Goal: Task Accomplishment & Management: Manage account settings

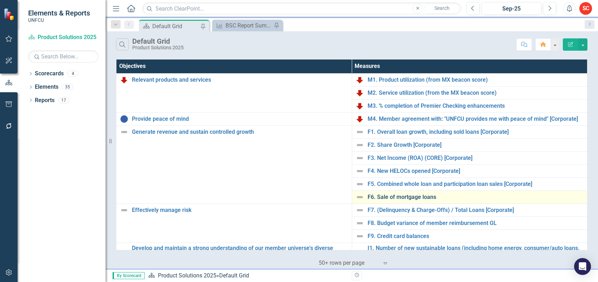
click at [398, 195] on link "F6. Sale of mortgage loans" at bounding box center [475, 197] width 216 height 6
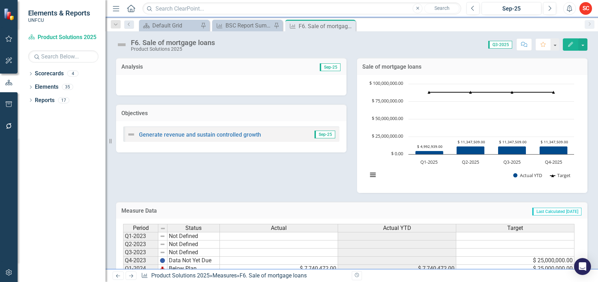
scroll to position [83, 0]
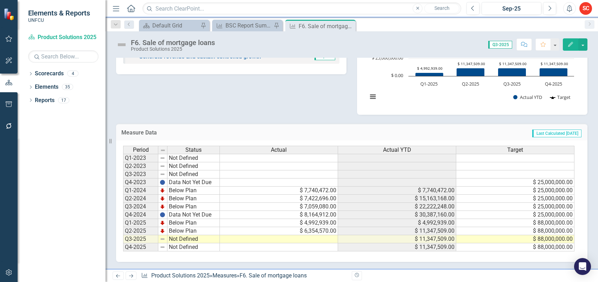
click at [285, 235] on td at bounding box center [279, 239] width 118 height 8
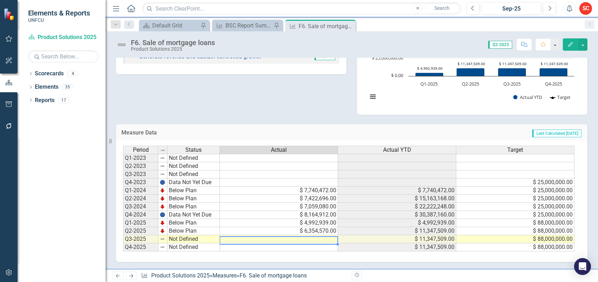
click at [285, 235] on td at bounding box center [279, 239] width 118 height 8
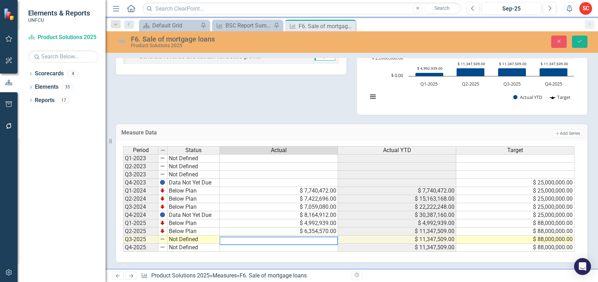
paste textarea "5,592,527"
click at [273, 179] on td at bounding box center [279, 183] width 118 height 8
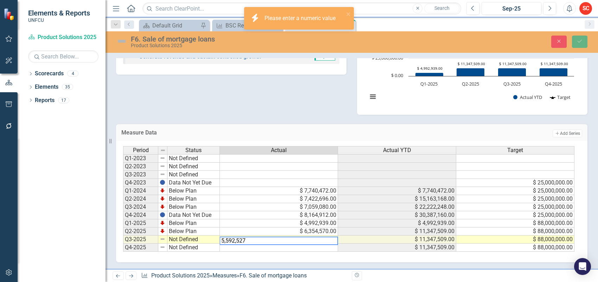
click at [179, 235] on td "Not Defined" at bounding box center [193, 239] width 52 height 8
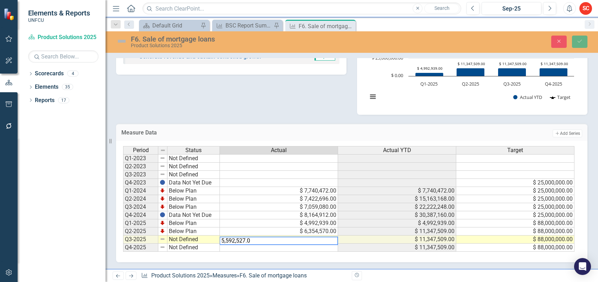
type textarea "5,592,527.00"
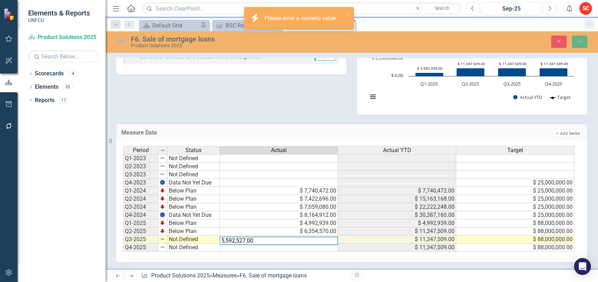
drag, startPoint x: 256, startPoint y: 234, endPoint x: 215, endPoint y: 236, distance: 40.8
click at [215, 236] on div "Period Status Actual Actual YTD Target Q1-2023 Not Defined Q2-2023 Not Defined …" at bounding box center [349, 199] width 452 height 106
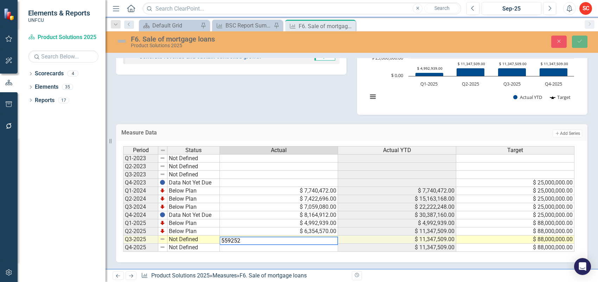
type textarea "5592527"
click at [201, 235] on td "Not Defined" at bounding box center [193, 239] width 52 height 8
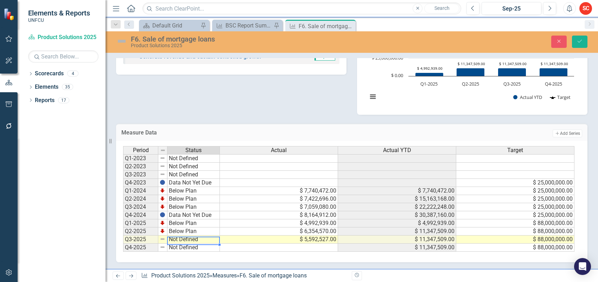
click at [201, 235] on td "Not Defined" at bounding box center [193, 239] width 52 height 8
type textarea "Below Plan"
click at [203, 219] on div "Period Status Actual Actual YTD Target Q1-2023 Not Defined Q2-2023 Not Defined …" at bounding box center [349, 199] width 452 height 106
click at [579, 41] on icon "Save" at bounding box center [579, 41] width 6 height 5
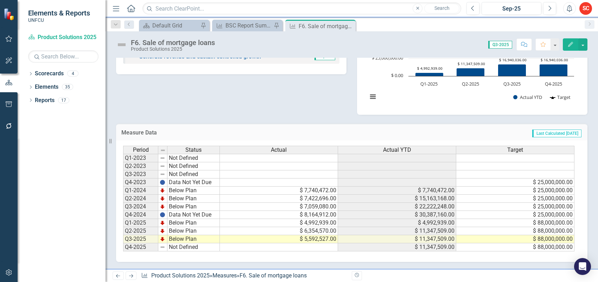
scroll to position [1, 0]
click at [298, 235] on td "$ 5,592,527.00" at bounding box center [279, 239] width 118 height 8
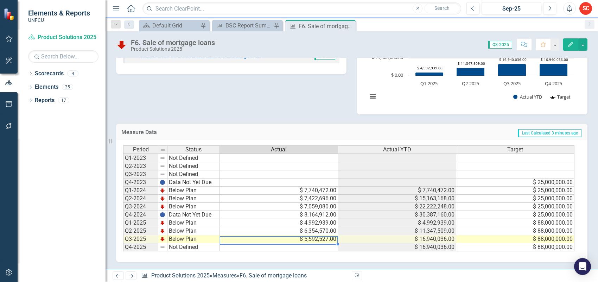
click at [308, 235] on td "$ 5,592,527.00" at bounding box center [279, 239] width 118 height 8
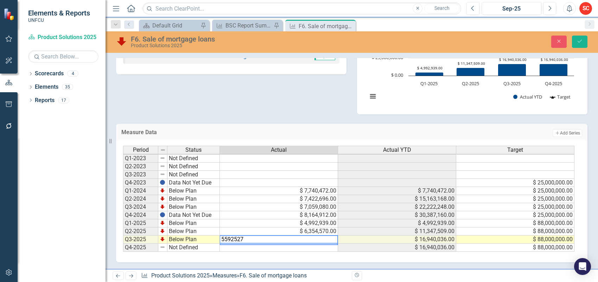
drag, startPoint x: 262, startPoint y: 233, endPoint x: 210, endPoint y: 232, distance: 52.4
click at [210, 232] on div "Period Status Actual Actual YTD Target Q1-2023 Not Defined Q2-2023 Not Defined …" at bounding box center [349, 199] width 452 height 106
type textarea "9416556."
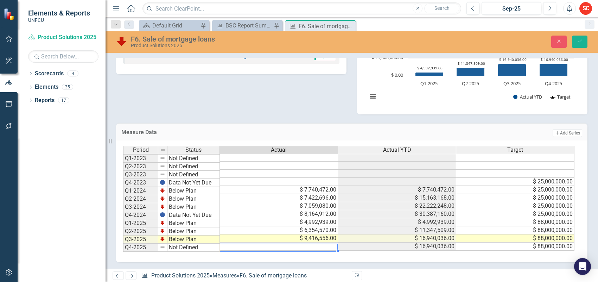
scroll to position [84, 0]
click at [581, 41] on icon "Save" at bounding box center [579, 41] width 6 height 5
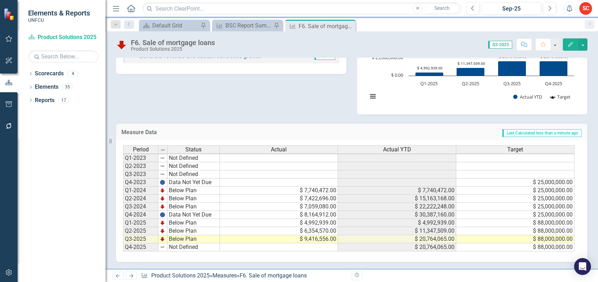
scroll to position [1, 0]
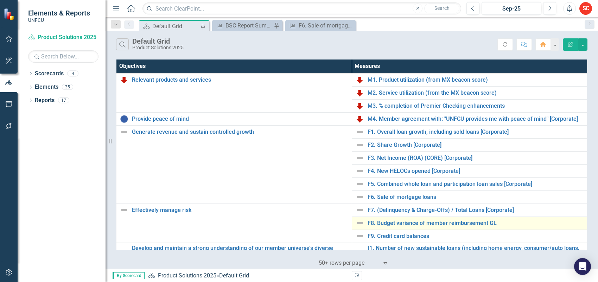
scroll to position [44, 0]
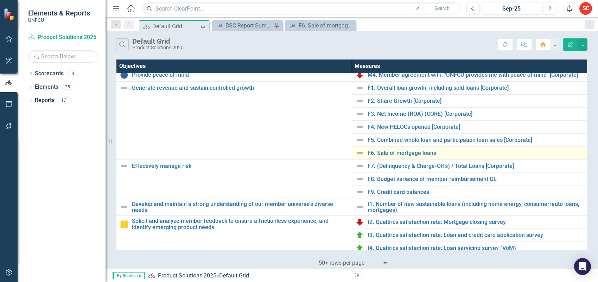
click at [359, 154] on img at bounding box center [359, 153] width 8 height 8
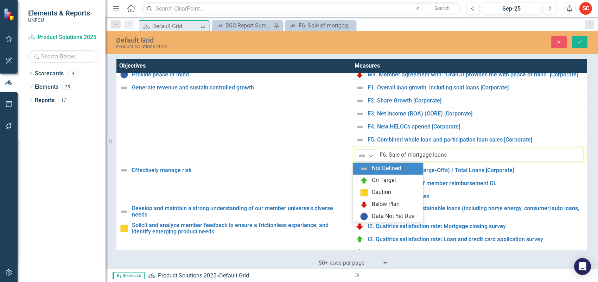
click at [359, 154] on img at bounding box center [362, 155] width 8 height 8
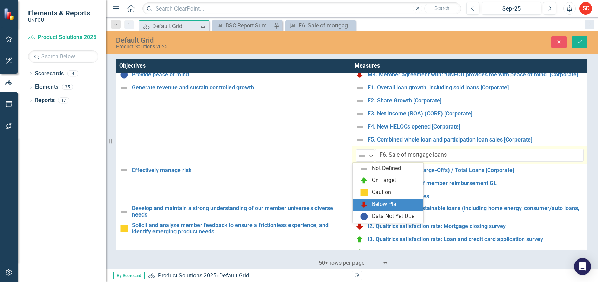
click at [392, 199] on div "Below Plan" at bounding box center [388, 204] width 70 height 12
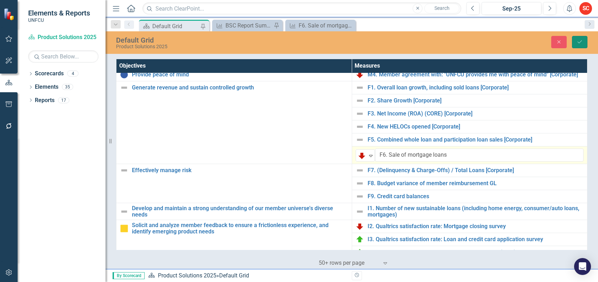
click at [580, 39] on icon "Save" at bounding box center [579, 41] width 6 height 5
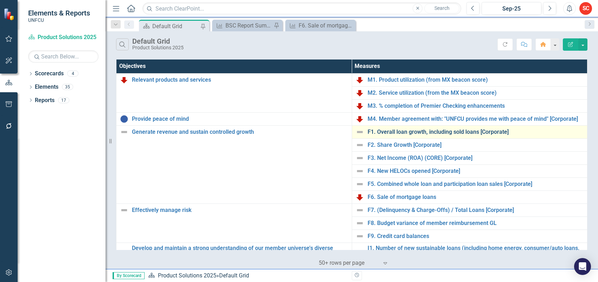
click at [469, 130] on link "F1. Overall loan growth, including sold loans [Corporate]" at bounding box center [475, 132] width 216 height 6
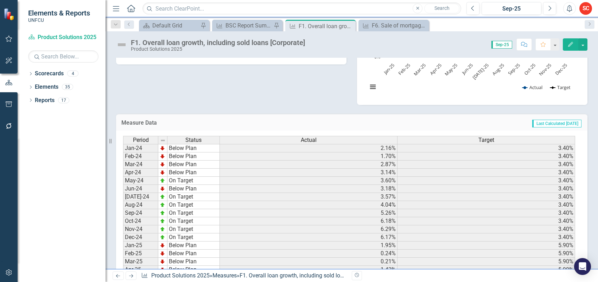
scroll to position [176, 0]
